Goal: Task Accomplishment & Management: Manage account settings

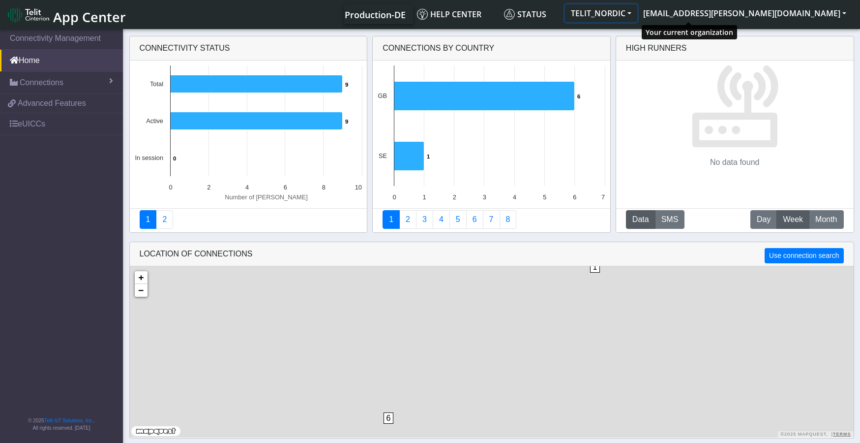
click at [638, 13] on button "TELIT_NORDIC" at bounding box center [601, 13] width 72 height 18
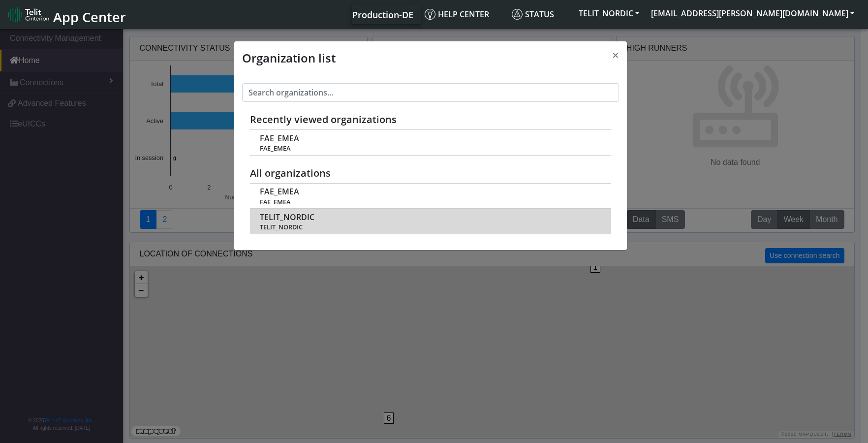
scroll to position [3, 0]
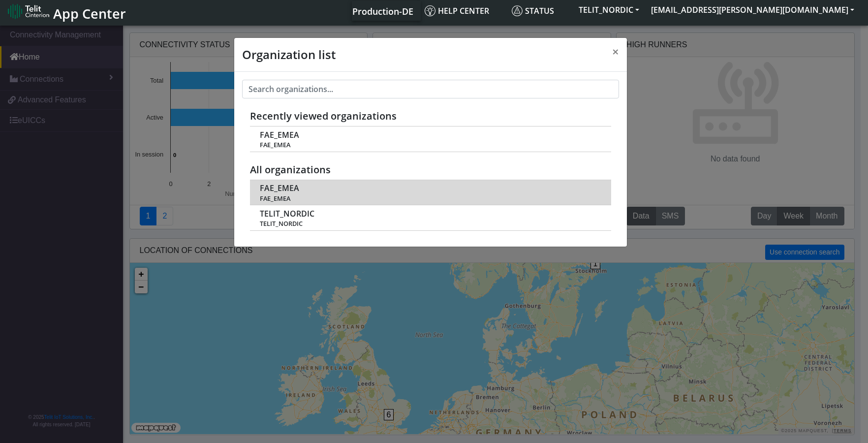
click at [280, 195] on span "FAE_EMEA" at bounding box center [430, 198] width 340 height 7
click at [286, 190] on span "FAE_EMEA" at bounding box center [279, 187] width 39 height 9
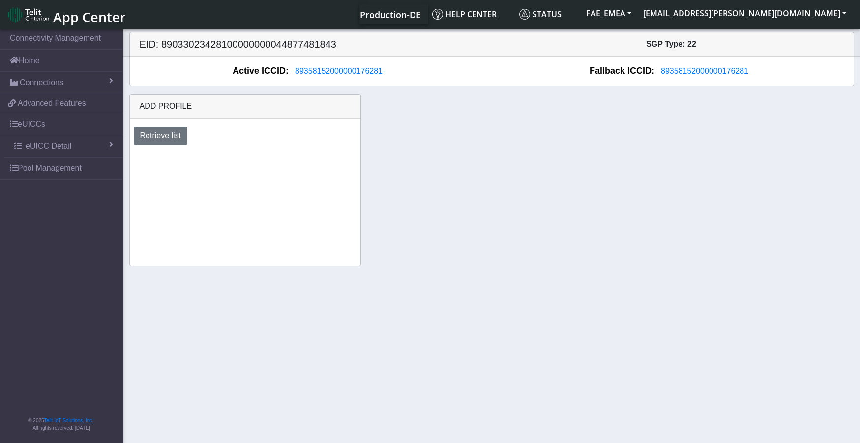
click at [496, 185] on div "Add profile Retrieve list" at bounding box center [492, 180] width 740 height 172
click at [38, 85] on span "Connections" at bounding box center [42, 83] width 44 height 12
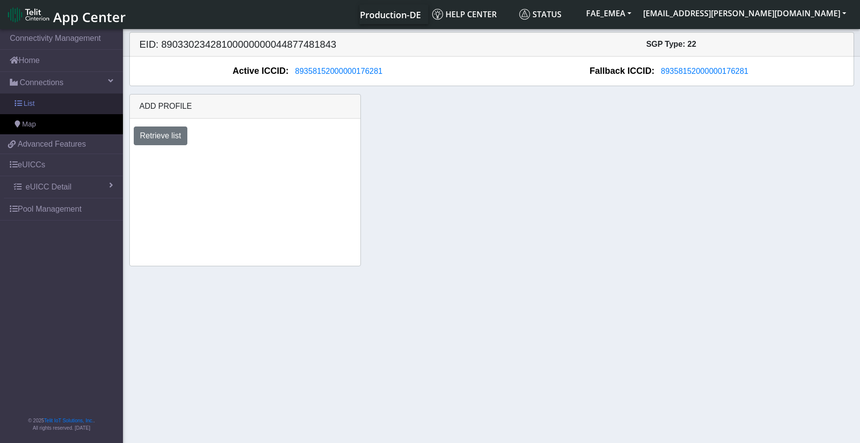
click at [32, 104] on span "List" at bounding box center [29, 103] width 11 height 11
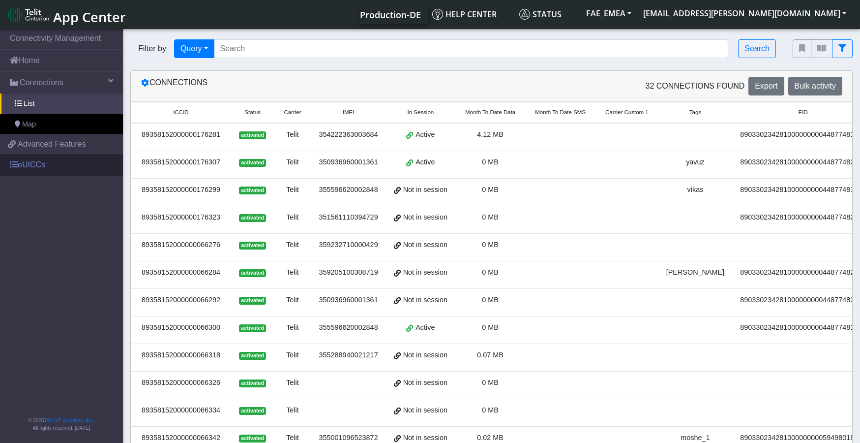
click at [29, 166] on link "eUICCs" at bounding box center [61, 165] width 123 height 22
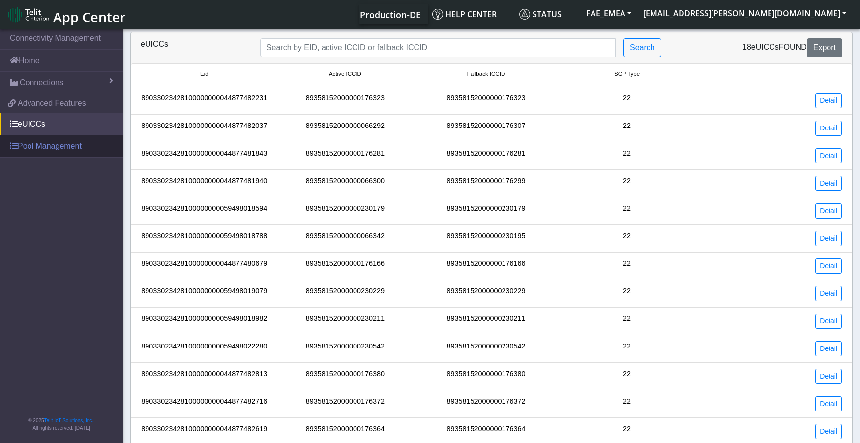
click at [50, 146] on link "Pool Management" at bounding box center [61, 146] width 123 height 22
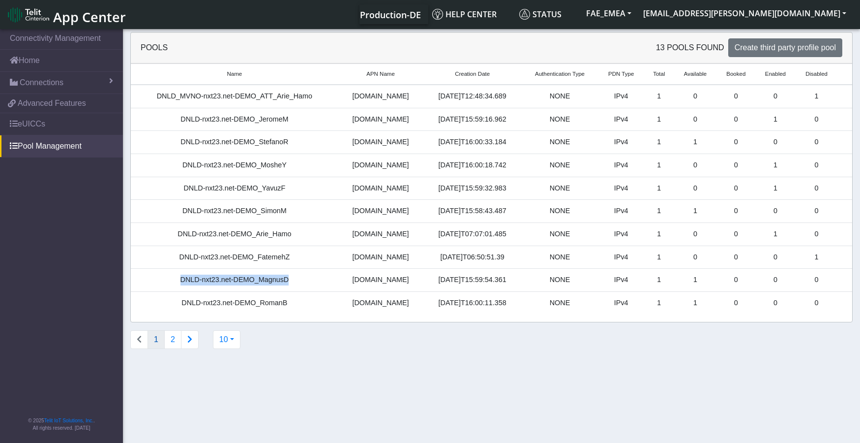
drag, startPoint x: 293, startPoint y: 281, endPoint x: 181, endPoint y: 286, distance: 112.7
click at [181, 286] on td "DNLD-nxt23.net-DEMO_MagnusD" at bounding box center [235, 280] width 208 height 23
click at [689, 281] on td "1" at bounding box center [695, 280] width 43 height 23
drag, startPoint x: 680, startPoint y: 74, endPoint x: 706, endPoint y: 77, distance: 26.2
click at [706, 77] on small "Available" at bounding box center [695, 74] width 31 height 8
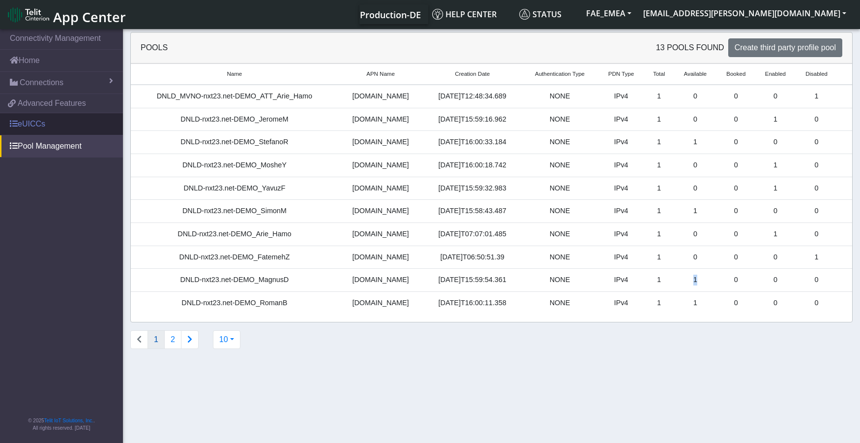
click at [49, 124] on link "eUICCs" at bounding box center [61, 124] width 123 height 22
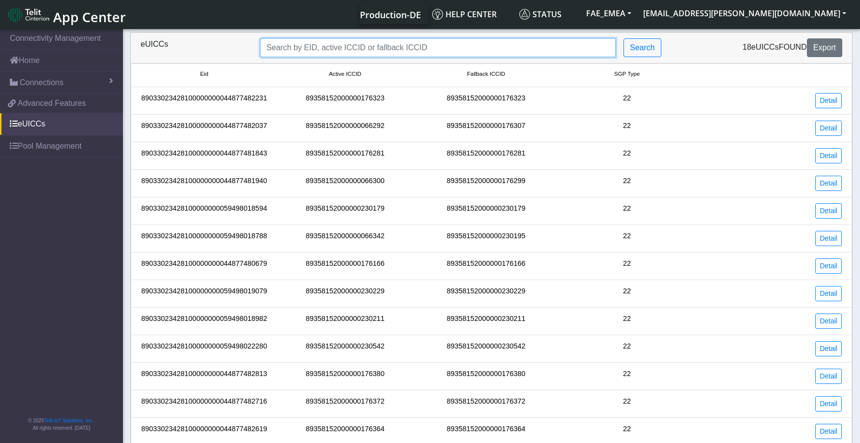
click at [314, 40] on input "Search..." at bounding box center [438, 47] width 356 height 19
paste input "89358152000000176281"
type input "89358152000000176281"
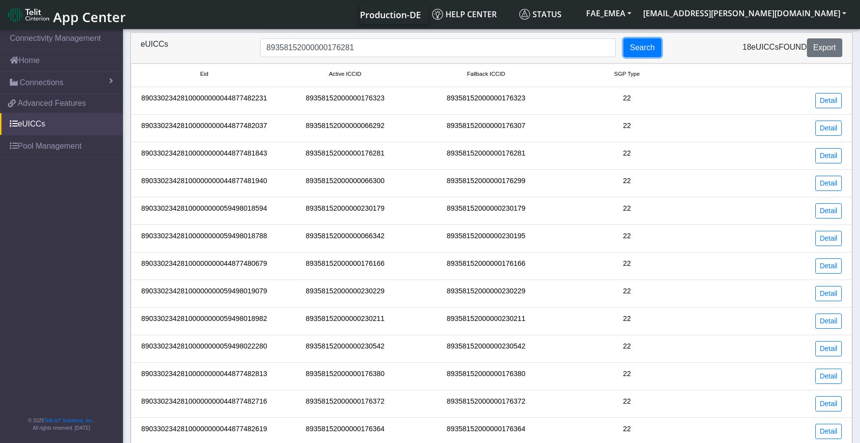
click at [636, 49] on button "Search" at bounding box center [643, 47] width 38 height 19
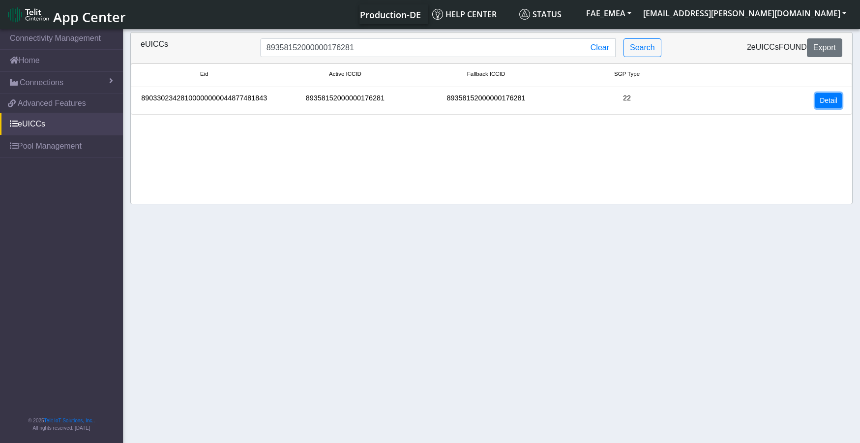
click at [823, 99] on link "Detail" at bounding box center [829, 100] width 27 height 15
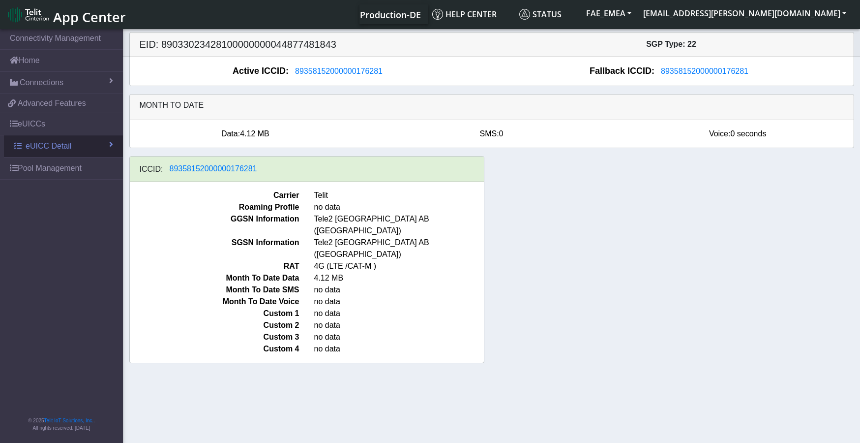
click at [92, 149] on link "eUICC Detail" at bounding box center [63, 146] width 119 height 22
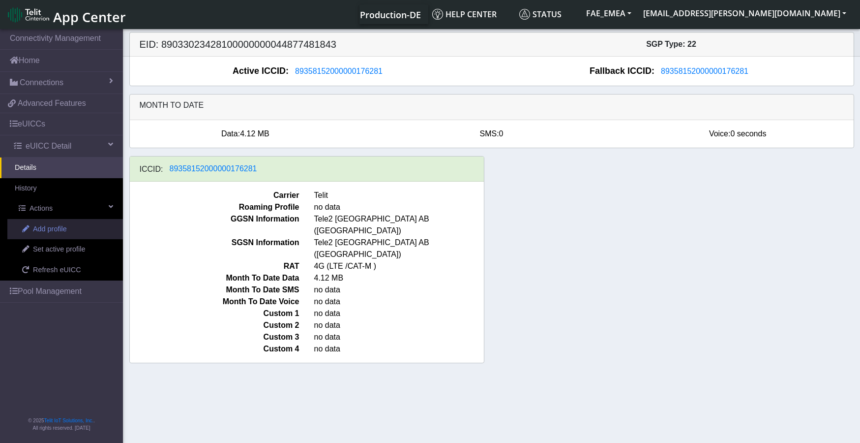
click at [42, 233] on span "Add profile" at bounding box center [50, 229] width 34 height 11
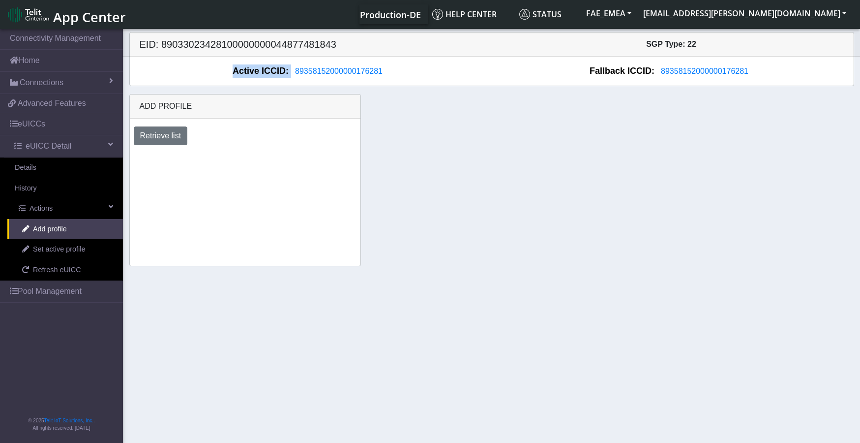
drag, startPoint x: 237, startPoint y: 73, endPoint x: 396, endPoint y: 74, distance: 159.4
click at [396, 74] on div "Active ICCID: 89358152000000176281" at bounding box center [311, 70] width 362 height 13
click at [162, 138] on button "Retrieve list" at bounding box center [161, 135] width 54 height 19
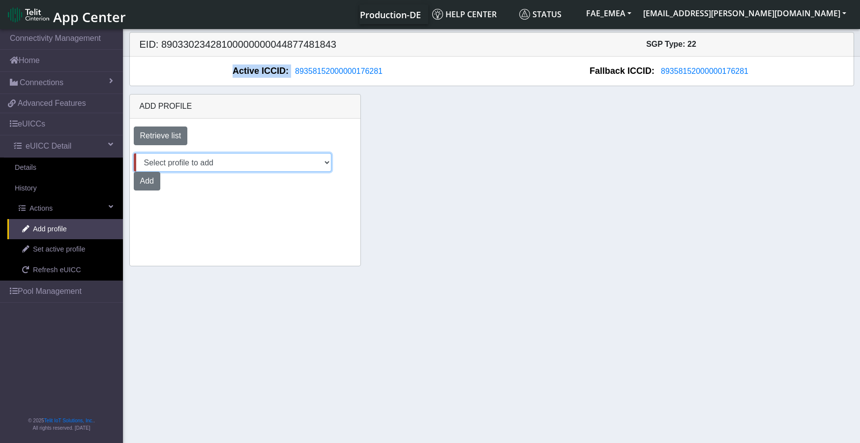
click at [321, 163] on select "Select profile to add DNLD_MVNO-nxt23.net-DEMO_ATT_Arie_Hamo DNLD-nxt23.net-DEM…" at bounding box center [233, 162] width 198 height 19
select select "9f32e529-9e5d-49a6-97e7-4318942b75da"
click at [134, 153] on select "Select profile to add DNLD_MVNO-nxt23.net-DEMO_ATT_Arie_Hamo DNLD-nxt23.net-DEM…" at bounding box center [233, 162] width 198 height 19
click at [152, 183] on button "Add" at bounding box center [147, 181] width 27 height 19
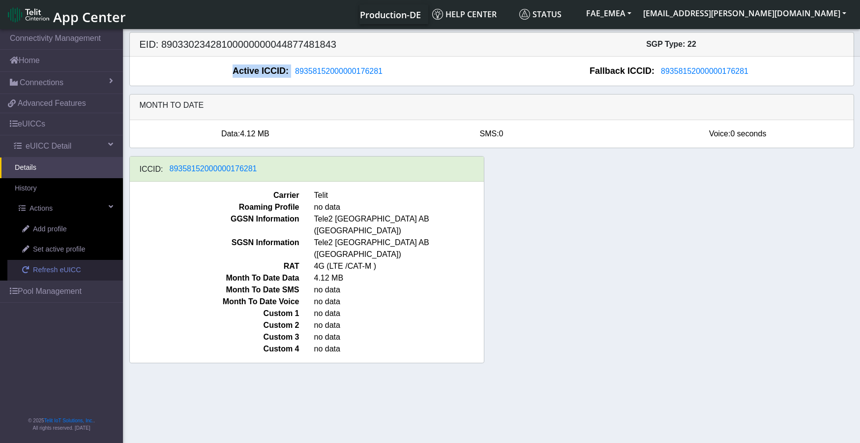
click at [35, 268] on span "Refresh eUICC" at bounding box center [57, 270] width 48 height 11
click at [48, 266] on span "Refresh eUICC" at bounding box center [57, 270] width 48 height 11
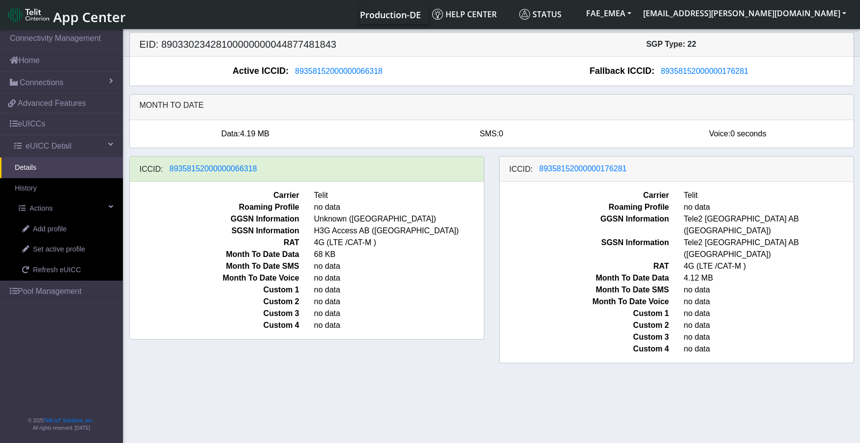
drag, startPoint x: 373, startPoint y: 183, endPoint x: 466, endPoint y: 197, distance: 94.5
click at [374, 184] on div "Carrier Telit Roaming Profile no data GGSN Information Unknown (Finland) SGSN I…" at bounding box center [307, 260] width 354 height 157
click at [554, 260] on span "RAT" at bounding box center [584, 266] width 184 height 12
click at [46, 250] on span "Set active profile" at bounding box center [59, 249] width 52 height 11
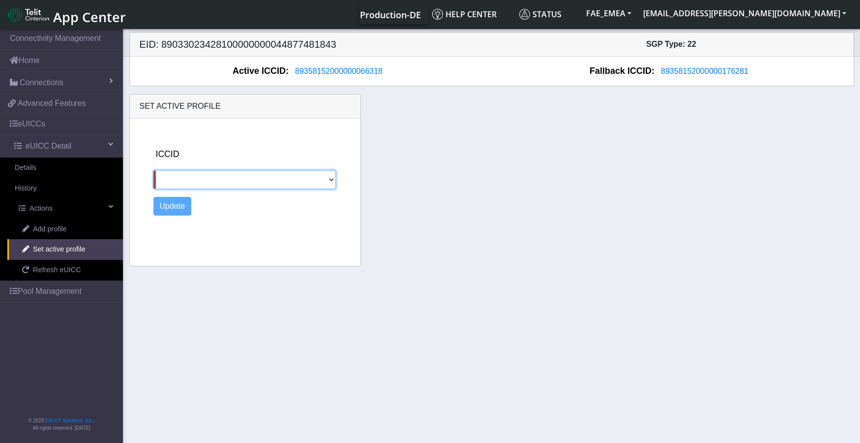
click at [333, 178] on select "89358152000000176281" at bounding box center [244, 179] width 183 height 19
select select "89358152000000176281"
click at [153, 170] on select "89358152000000176281" at bounding box center [244, 179] width 183 height 19
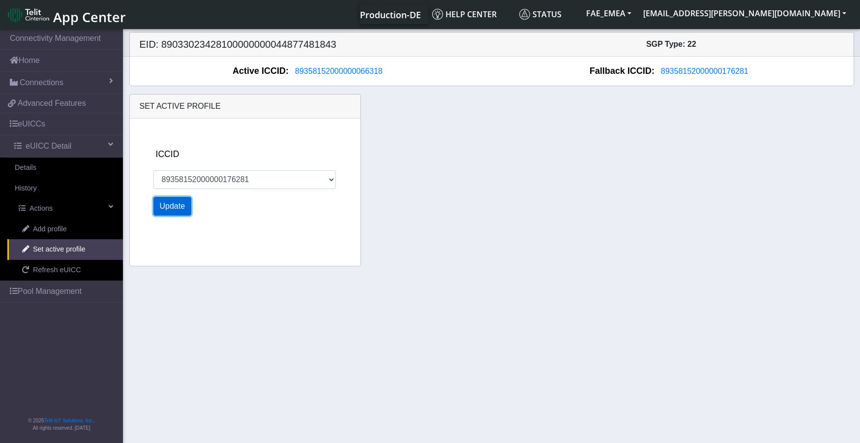
click at [166, 208] on button "Update" at bounding box center [172, 206] width 38 height 19
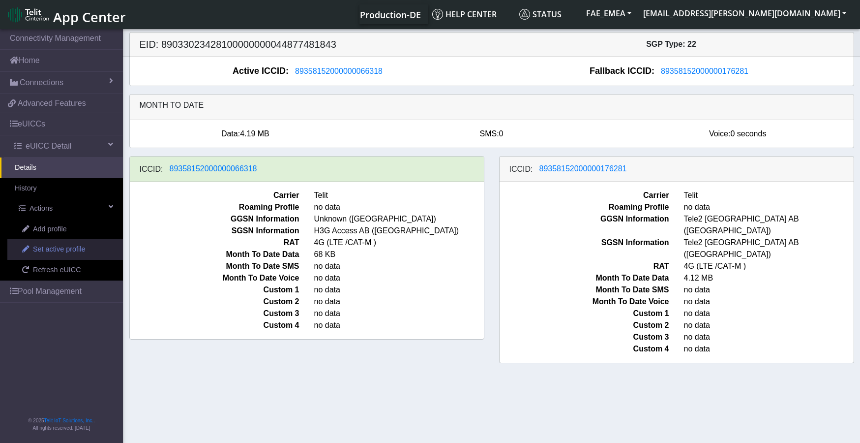
click at [55, 249] on span "Set active profile" at bounding box center [59, 249] width 52 height 11
select select
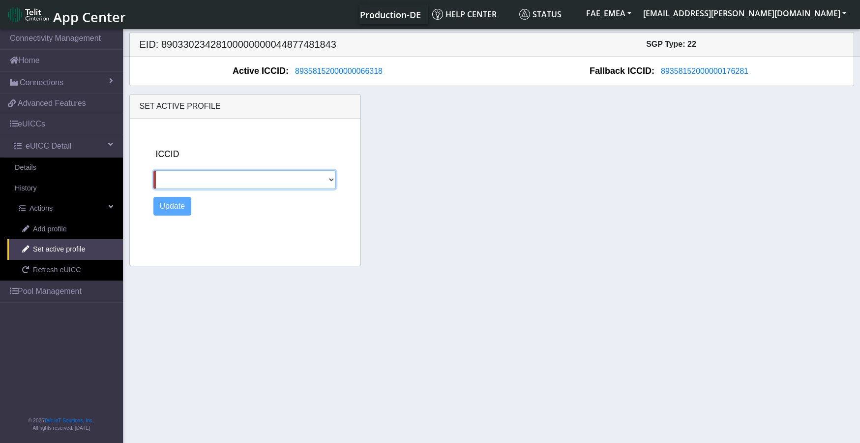
click at [329, 180] on select "89358152000000176281" at bounding box center [244, 179] width 183 height 19
drag, startPoint x: 233, startPoint y: 343, endPoint x: 153, endPoint y: 335, distance: 79.7
click at [232, 343] on section "Connectivity Management Home Connections List Map 4275a0558a32a7ba183f125289dd3…" at bounding box center [430, 236] width 860 height 419
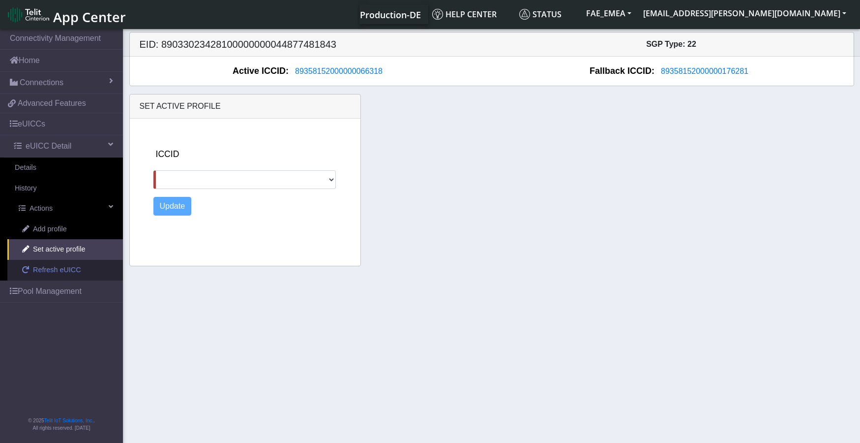
click at [72, 271] on span "Refresh eUICC" at bounding box center [57, 270] width 48 height 11
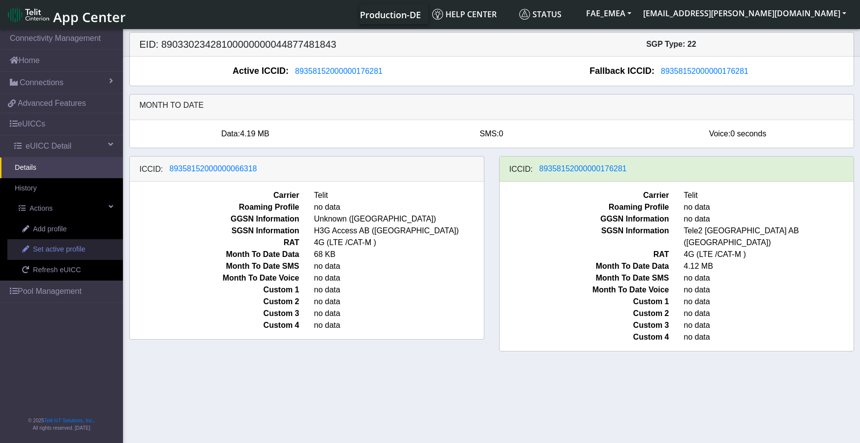
click at [70, 255] on span "Set active profile" at bounding box center [59, 249] width 52 height 11
select select
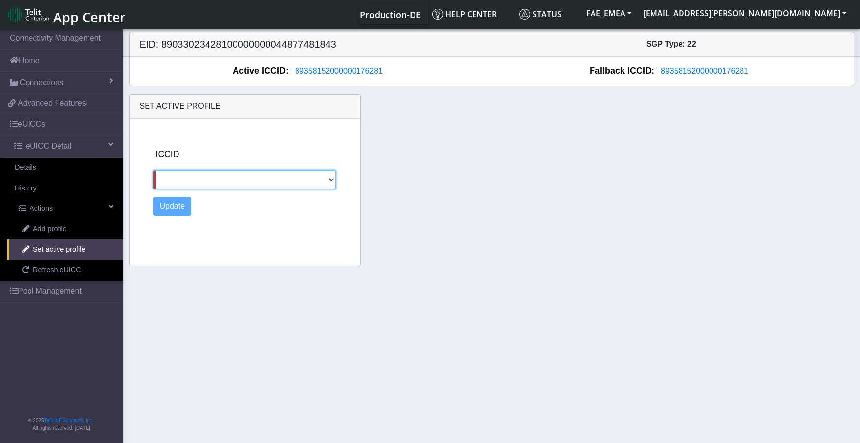
click at [334, 179] on select "89358152000000066318" at bounding box center [244, 179] width 183 height 19
click at [482, 212] on div "Set active profile ICCID 89358152000000066318 Update" at bounding box center [492, 180] width 740 height 172
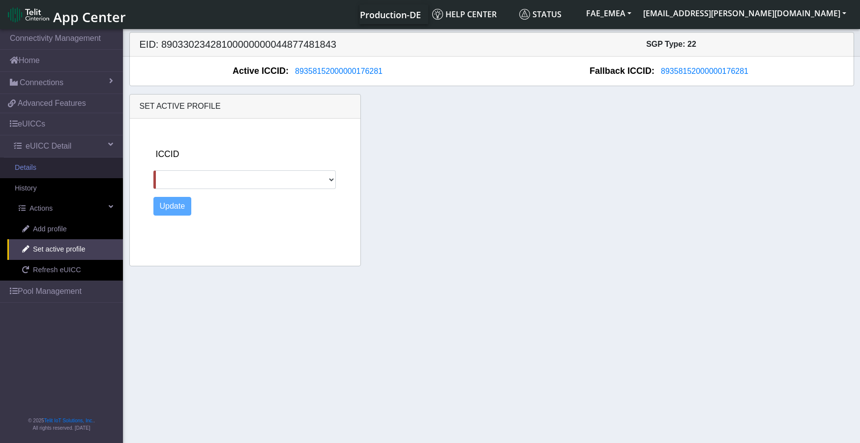
click at [38, 167] on link "Details" at bounding box center [61, 167] width 123 height 21
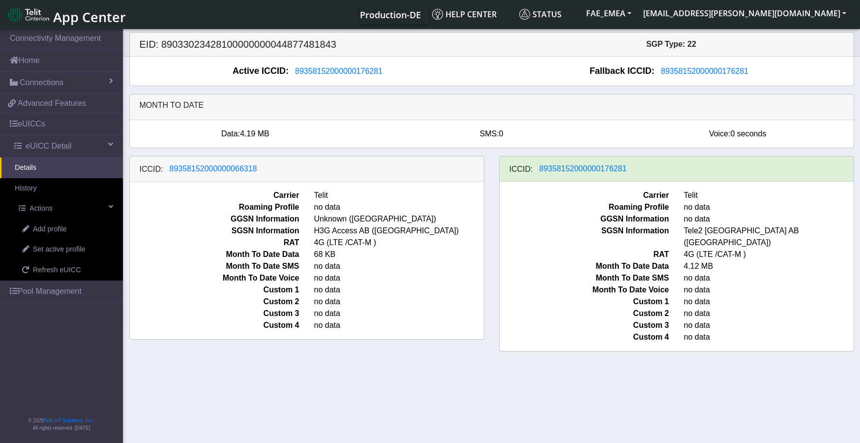
click at [359, 42] on h5 "EID: 89033023428100000000044877481843" at bounding box center [312, 44] width 360 height 12
drag, startPoint x: 631, startPoint y: 168, endPoint x: 565, endPoint y: 175, distance: 65.8
click at [565, 175] on div "ICCID: 89358152000000176281" at bounding box center [677, 168] width 354 height 25
click at [384, 175] on div "ICCID: 89358152000000066318" at bounding box center [307, 168] width 354 height 25
click at [43, 269] on span "Refresh eUICC" at bounding box center [57, 270] width 48 height 11
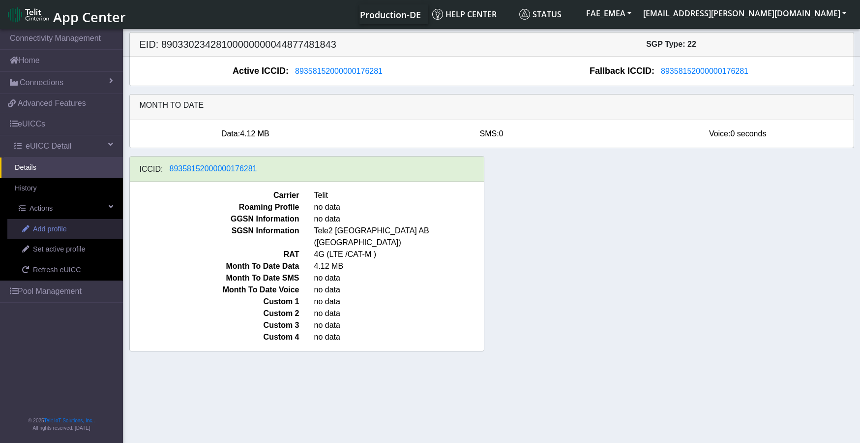
click at [40, 227] on span "Add profile" at bounding box center [50, 229] width 34 height 11
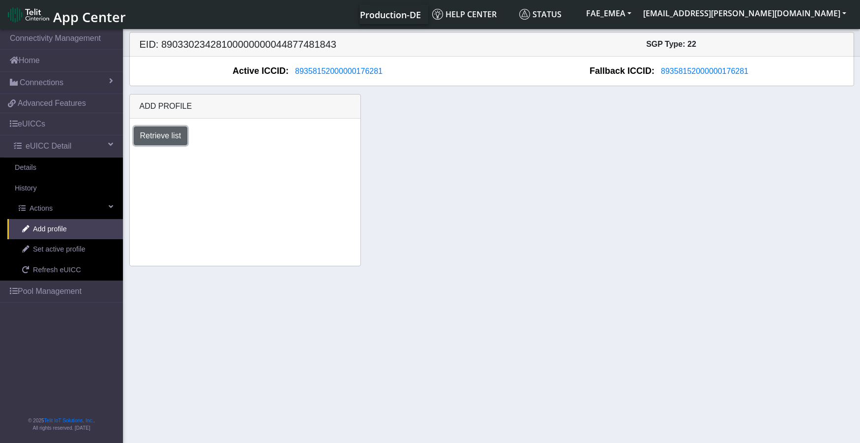
click at [173, 133] on button "Retrieve list" at bounding box center [161, 135] width 54 height 19
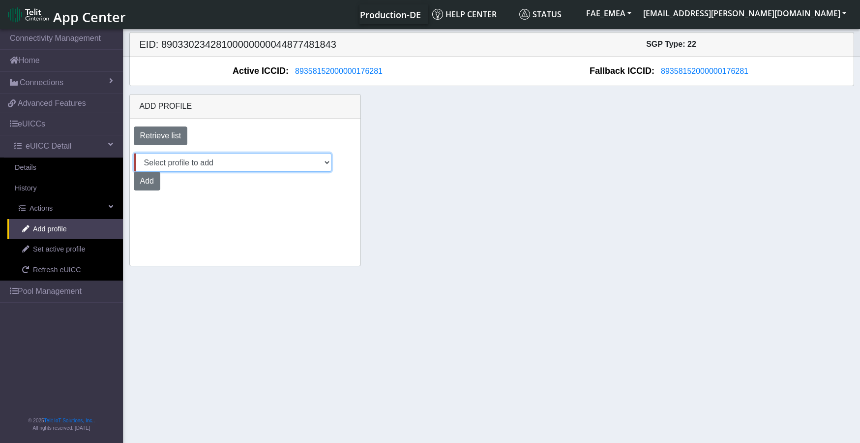
click at [322, 161] on select "Select profile to add DNLD_MVNO-nxt23.net-DEMO_ATT_Arie_Hamo DNLD-nxt23.net-DEM…" at bounding box center [233, 162] width 198 height 19
select select "9f32e529-9e5d-49a6-97e7-4318942b75da"
click at [134, 153] on select "Select profile to add DNLD_MVNO-nxt23.net-DEMO_ATT_Arie_Hamo DNLD-nxt23.net-DEM…" at bounding box center [233, 162] width 198 height 19
click at [147, 180] on button "Add" at bounding box center [147, 181] width 27 height 19
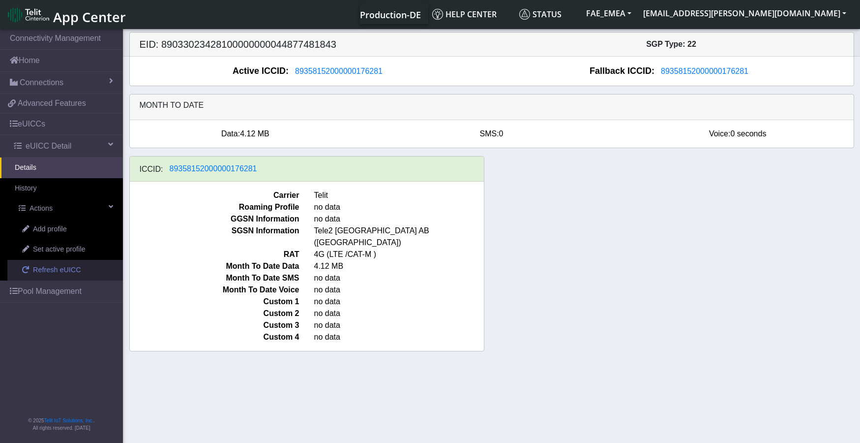
click at [34, 272] on span "Refresh eUICC" at bounding box center [57, 270] width 48 height 11
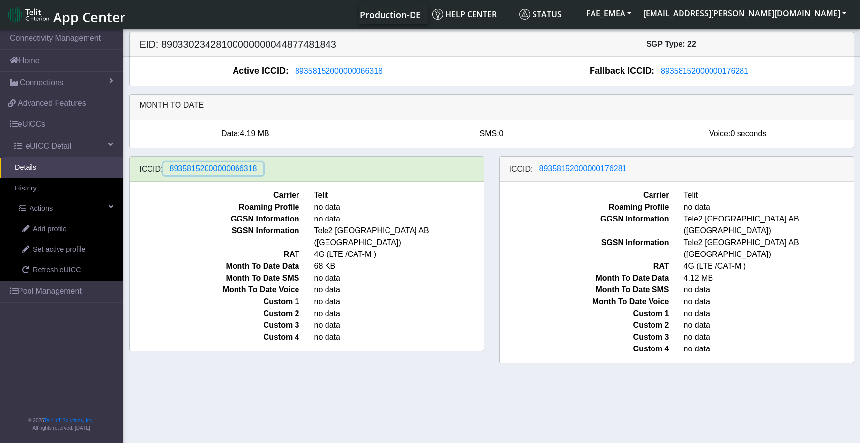
drag, startPoint x: 253, startPoint y: 173, endPoint x: 339, endPoint y: 158, distance: 86.9
click at [339, 158] on div "ICCID: [TECHNICAL_ID]" at bounding box center [307, 168] width 354 height 25
click at [340, 157] on div "ICCID: [TECHNICAL_ID]" at bounding box center [307, 168] width 354 height 25
drag, startPoint x: 235, startPoint y: 377, endPoint x: 253, endPoint y: 371, distance: 19.1
click at [244, 372] on section "Connectivity Management Home Connections List Map 4275a0558a32a7ba183f125289dd3…" at bounding box center [430, 236] width 860 height 419
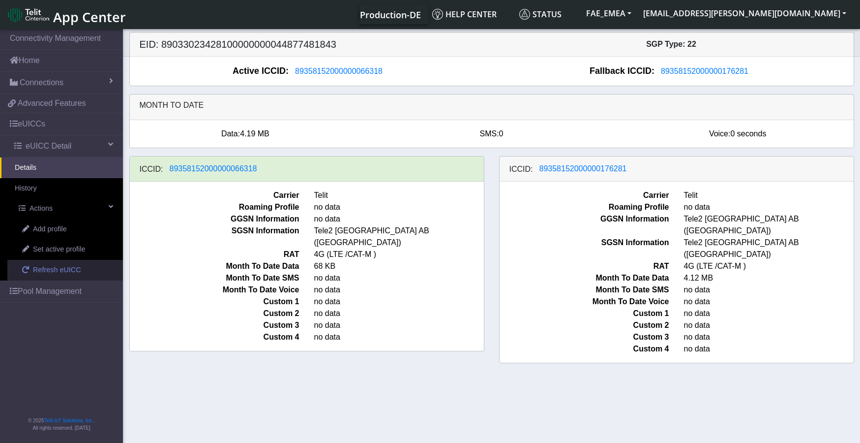
click at [51, 272] on span "Refresh eUICC" at bounding box center [57, 270] width 48 height 11
